Goal: Transaction & Acquisition: Download file/media

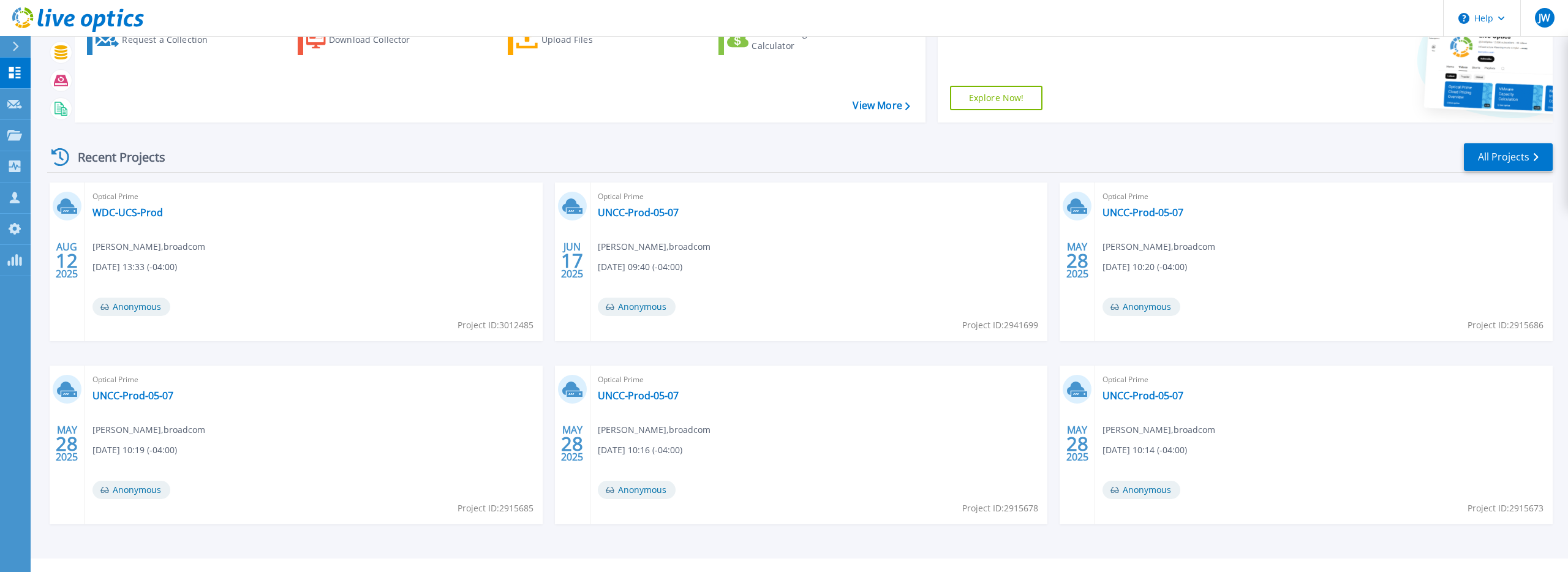
scroll to position [106, 0]
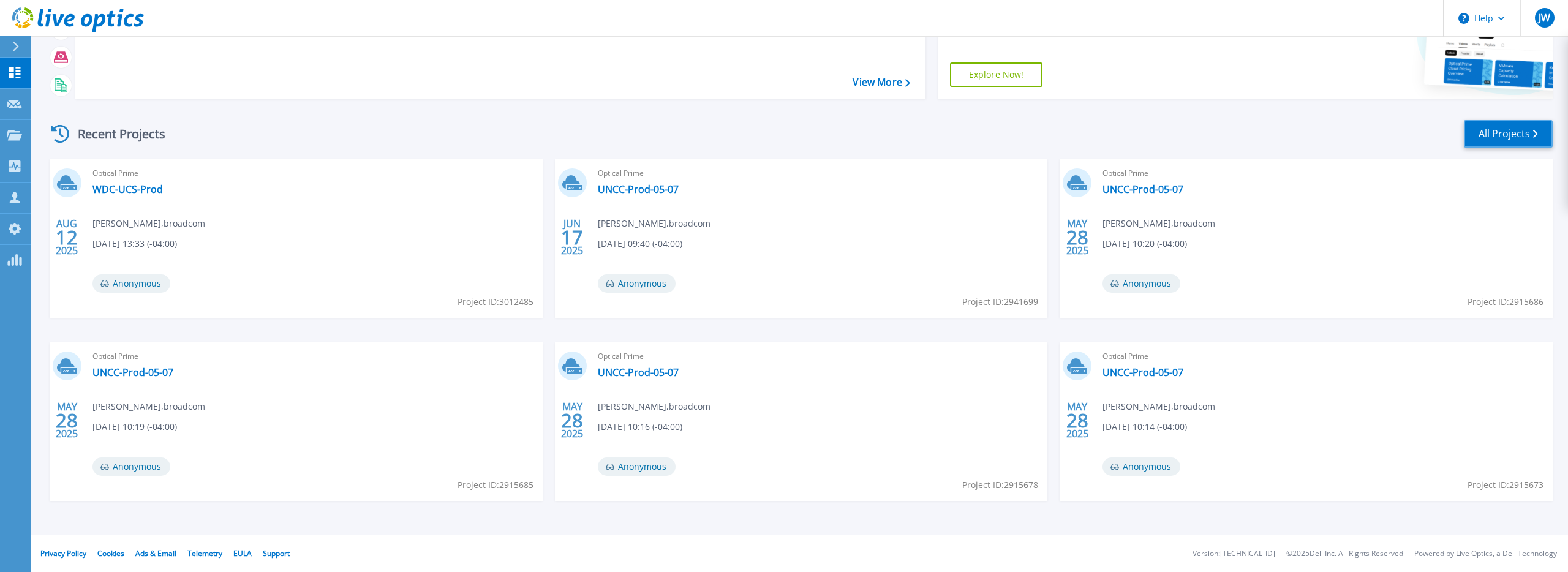
click at [1497, 137] on link "All Projects" at bounding box center [1509, 134] width 89 height 27
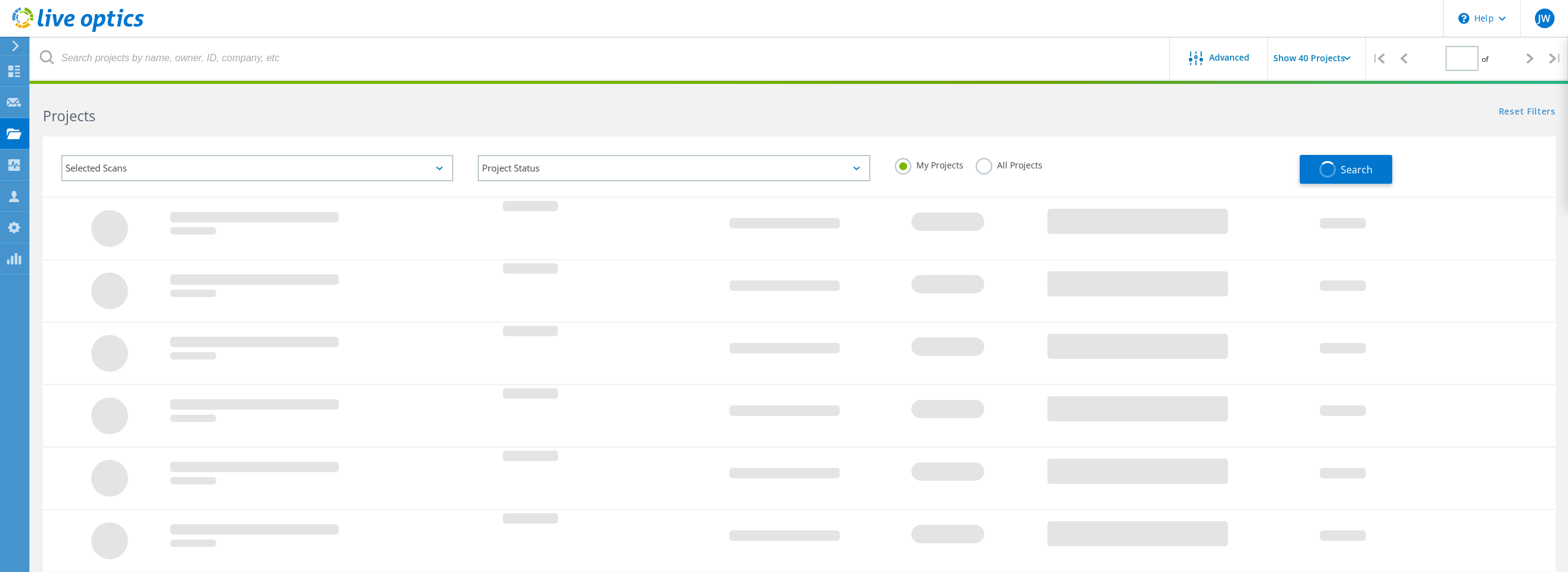
type input "1"
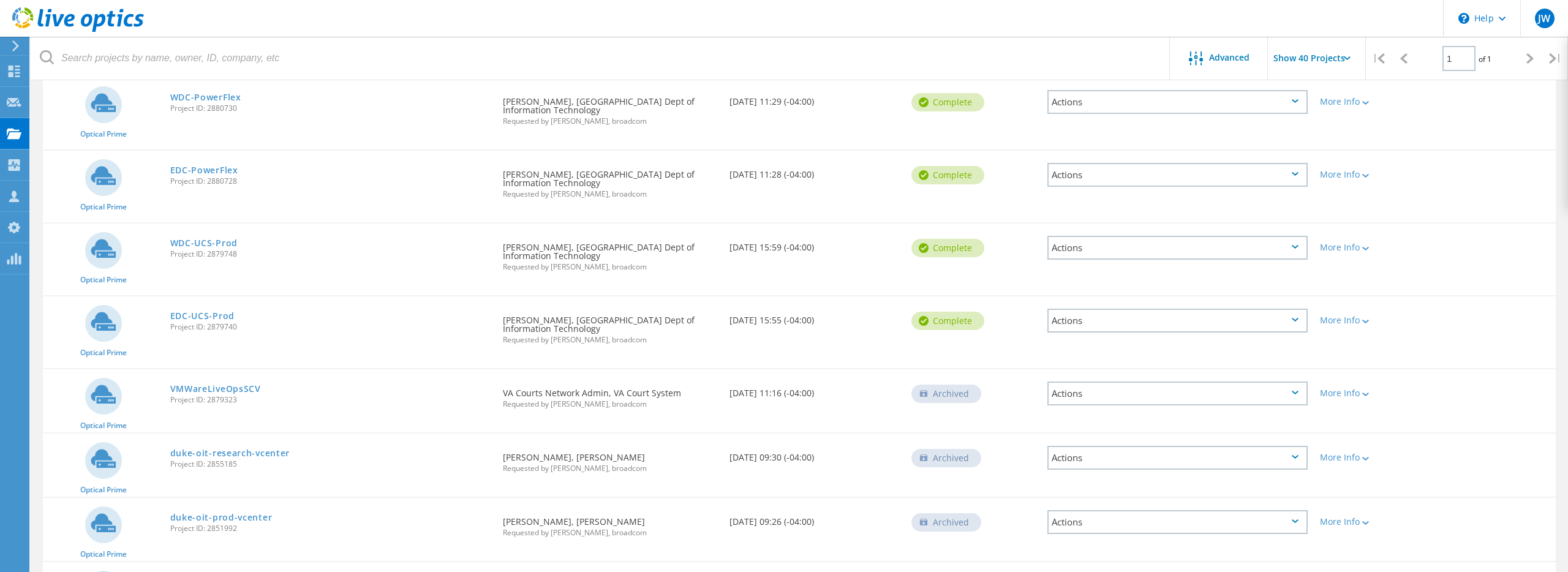
scroll to position [763, 0]
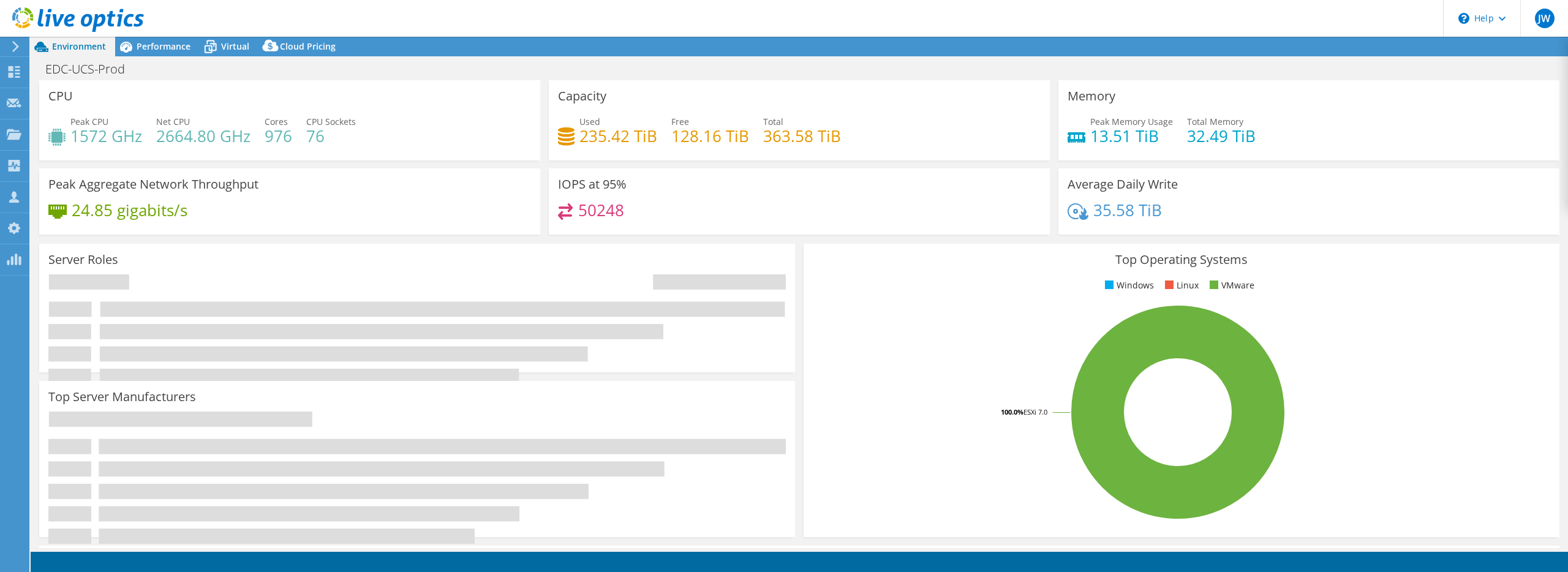
select select "USD"
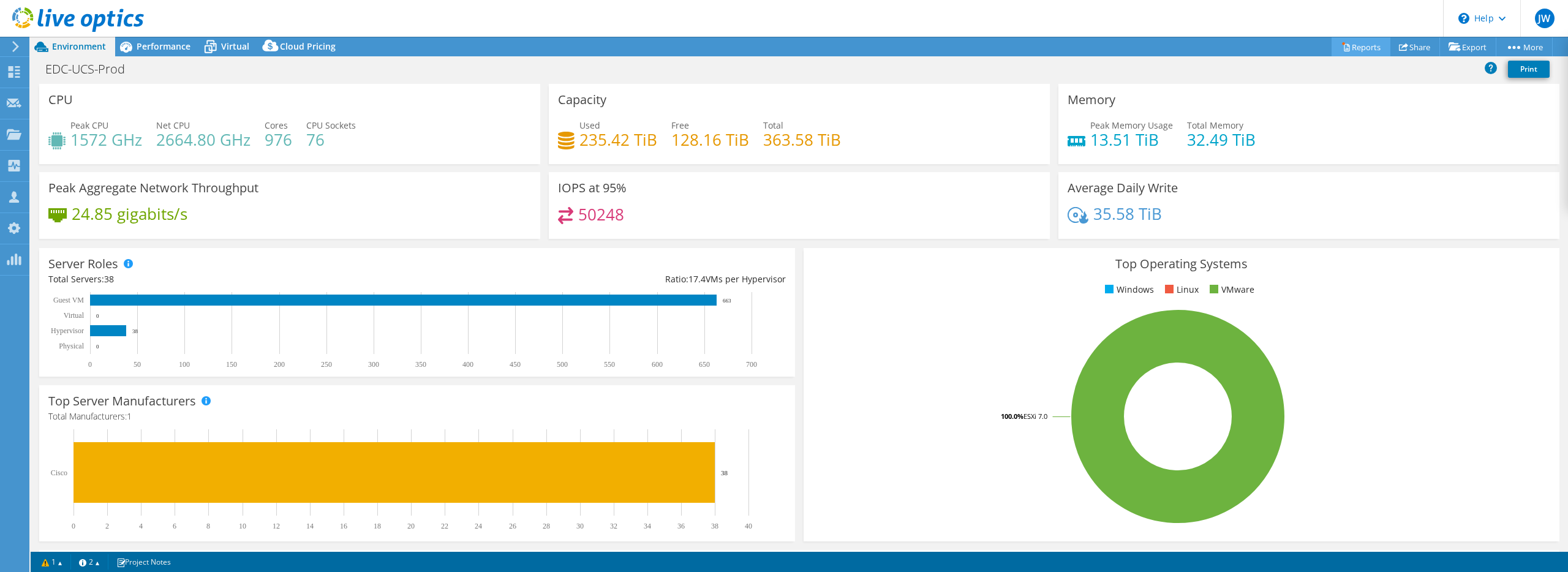
click at [1361, 48] on link "Reports" at bounding box center [1361, 47] width 59 height 19
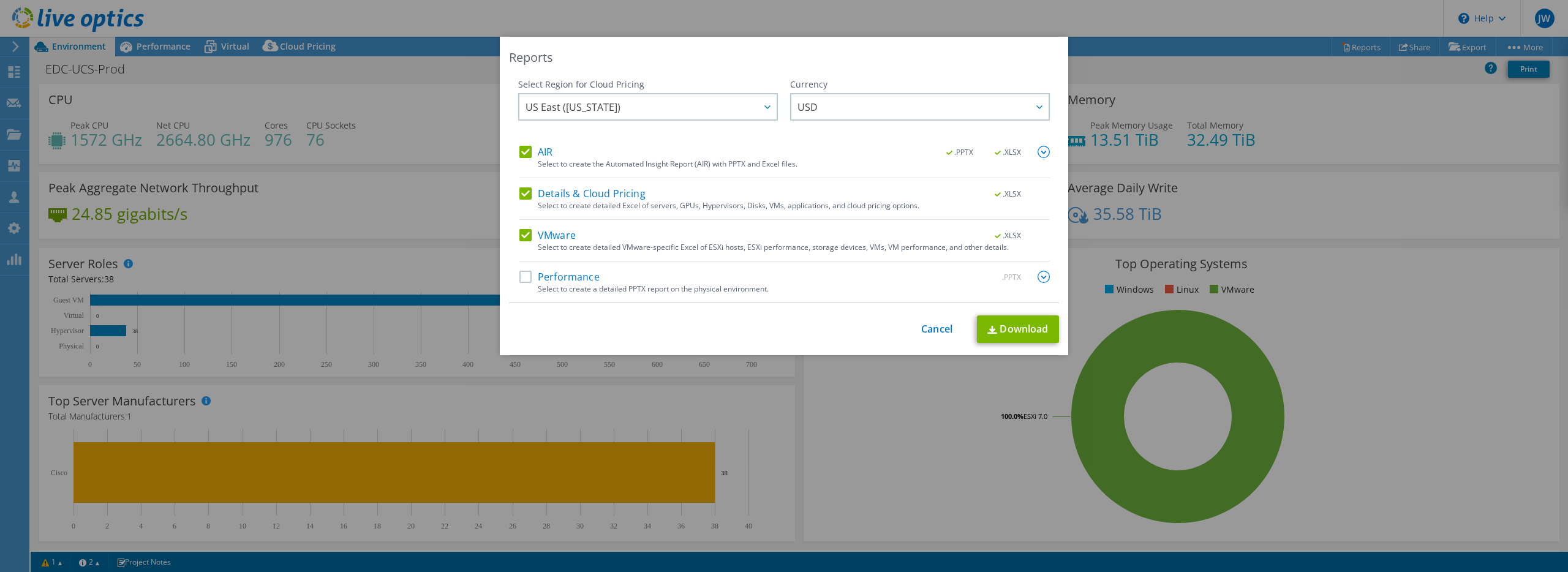
click at [524, 274] on label "Performance" at bounding box center [559, 277] width 80 height 13
click at [0, 0] on input "Performance" at bounding box center [0, 0] width 0 height 0
click at [1005, 329] on link "Download" at bounding box center [1018, 329] width 82 height 27
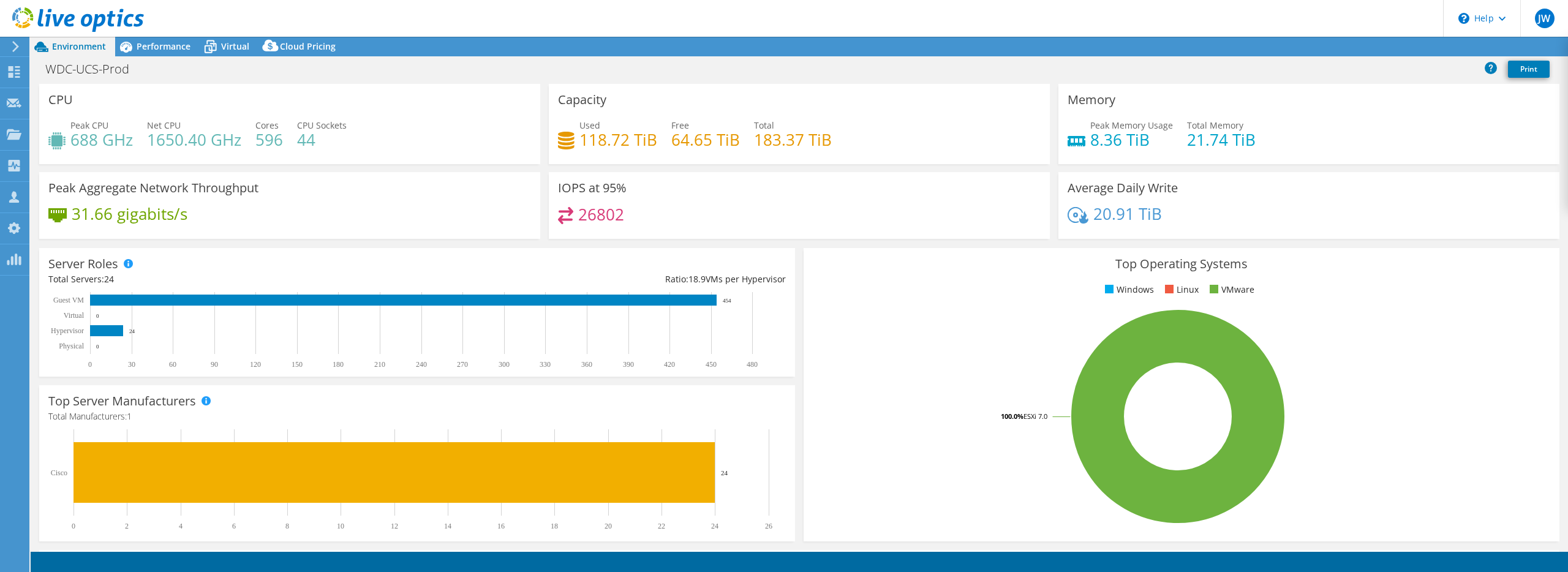
select select "USD"
click at [1373, 44] on link "Reports" at bounding box center [1361, 47] width 59 height 19
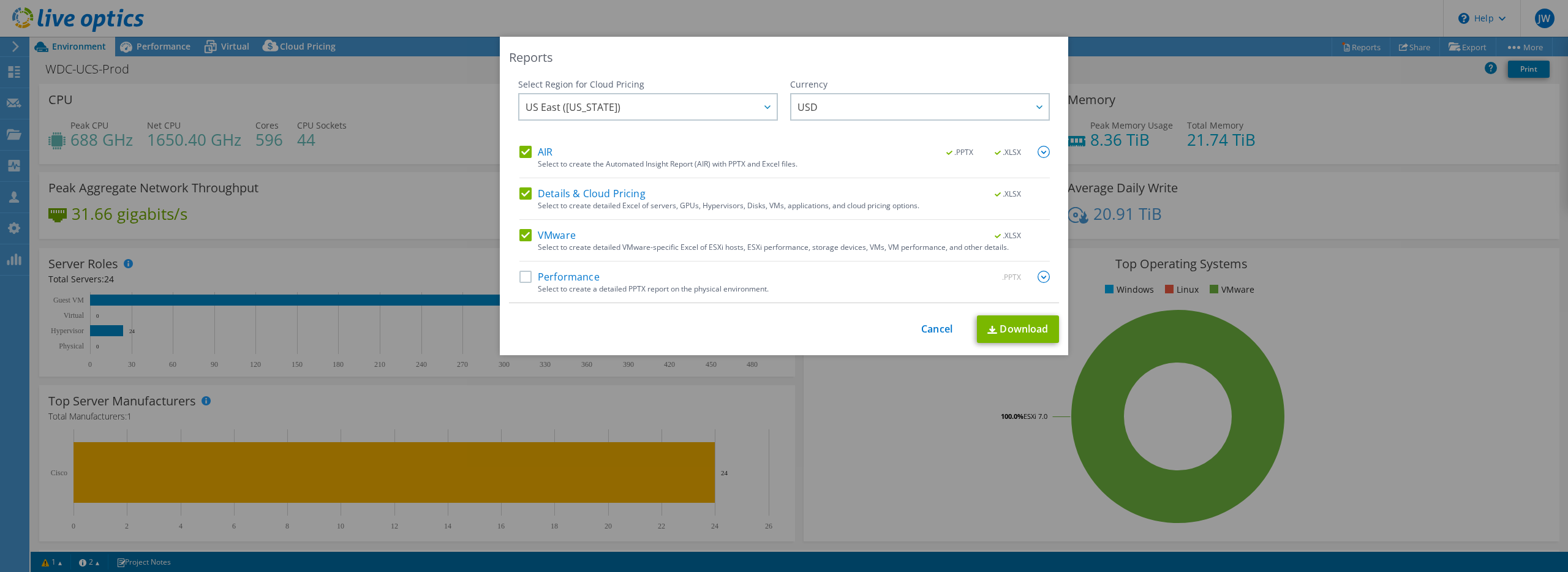
click at [524, 276] on label "Performance" at bounding box center [559, 277] width 80 height 13
click at [0, 0] on input "Performance" at bounding box center [0, 0] width 0 height 0
click at [1026, 341] on link "Download" at bounding box center [1018, 329] width 82 height 27
click at [944, 332] on link "Cancel" at bounding box center [937, 329] width 31 height 12
